Goal: Task Accomplishment & Management: Use online tool/utility

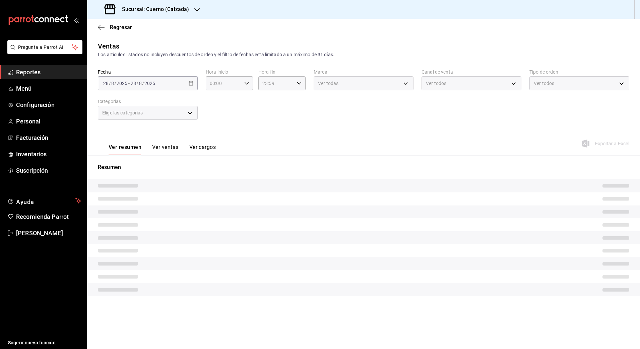
type input "05:00"
type input "b7ae777b-2dfc-42e0-9650-6cefdf37a424"
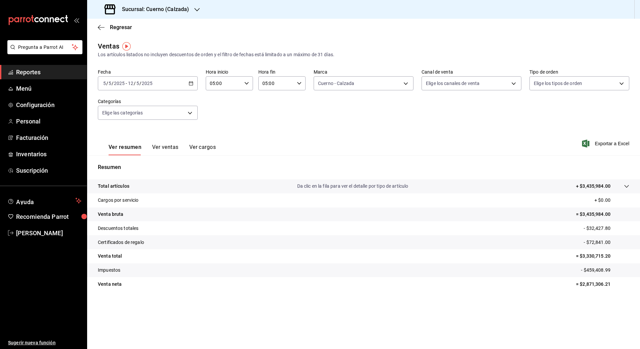
click at [192, 83] on \(Stroke\) "button" at bounding box center [191, 83] width 4 height 0
click at [128, 161] on span "Rango de fechas" at bounding box center [130, 163] width 52 height 7
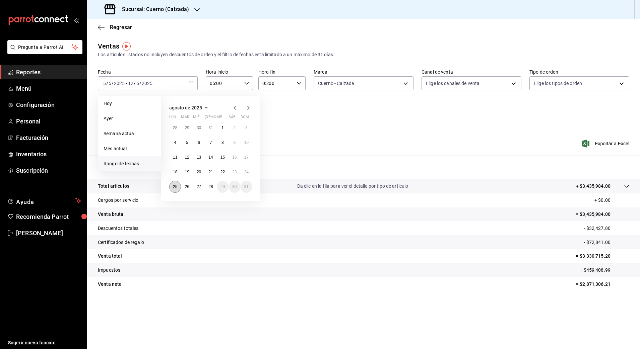
click at [174, 187] on abbr "25" at bounding box center [175, 187] width 4 height 5
click at [209, 188] on abbr "28" at bounding box center [210, 187] width 4 height 5
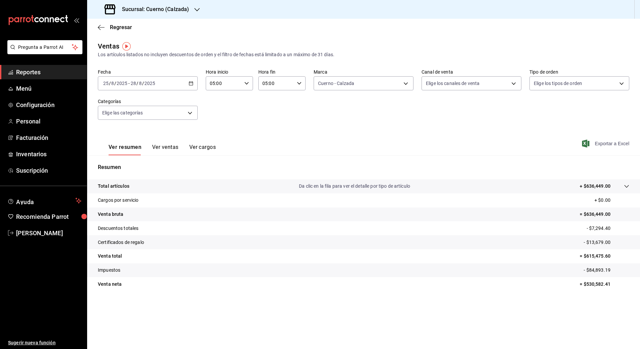
click at [605, 144] on span "Exportar a Excel" at bounding box center [606, 144] width 46 height 8
